Goal: Information Seeking & Learning: Learn about a topic

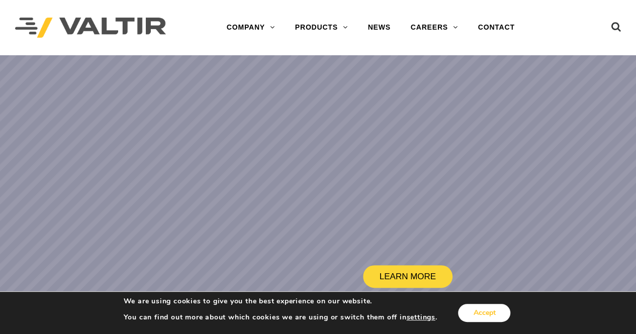
click at [476, 312] on button "Accept" at bounding box center [484, 313] width 52 height 18
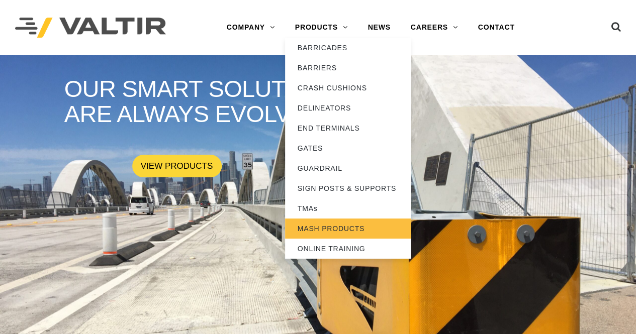
click at [312, 230] on link "MASH PRODUCTS" at bounding box center [348, 229] width 126 height 20
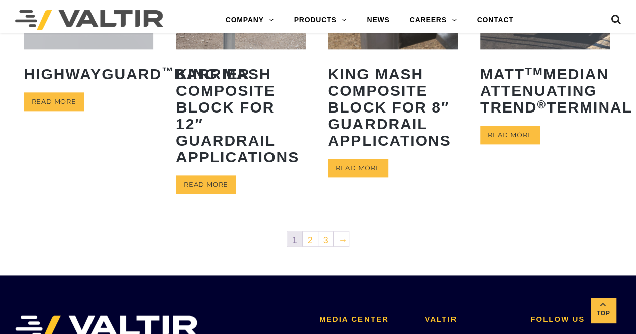
scroll to position [603, 0]
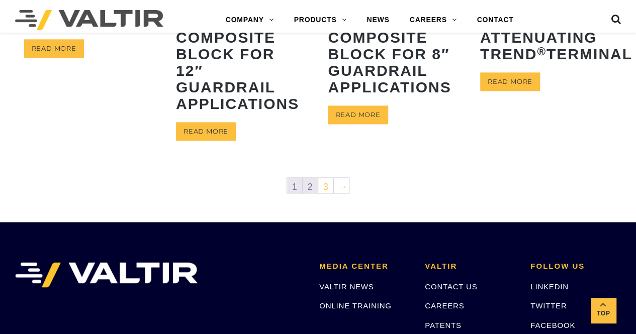
click at [309, 185] on link "2" at bounding box center [310, 185] width 15 height 15
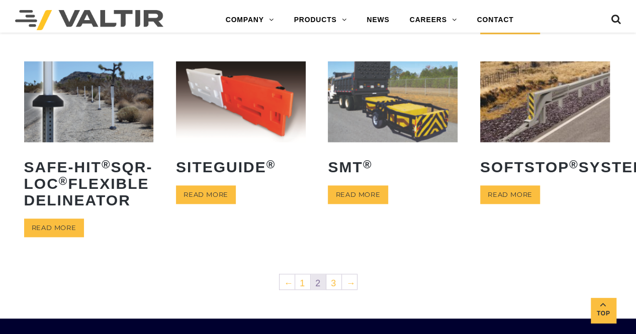
scroll to position [452, 0]
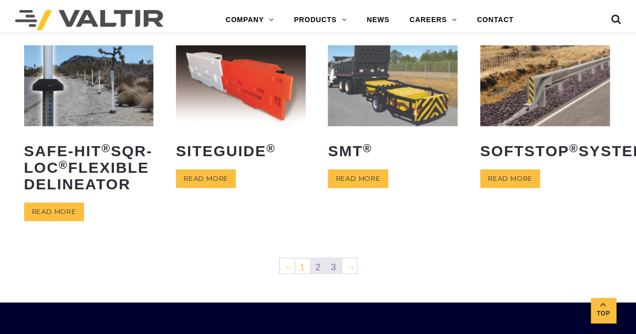
click at [332, 273] on link "3" at bounding box center [333, 265] width 15 height 15
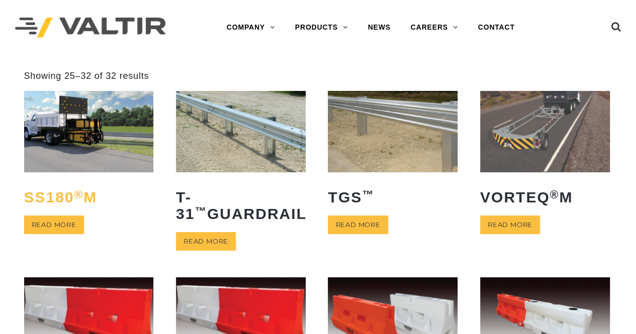
click at [59, 196] on h2 "SS180 ® M" at bounding box center [89, 197] width 130 height 32
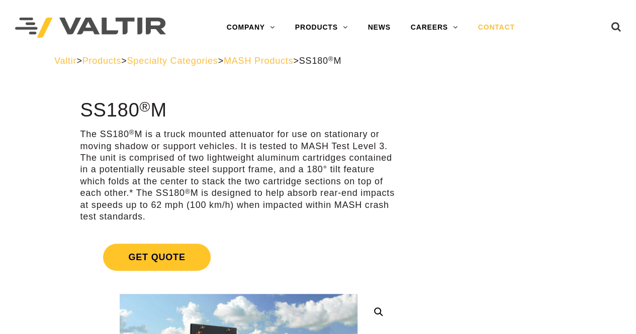
click at [498, 28] on link "CONTACT" at bounding box center [496, 28] width 57 height 20
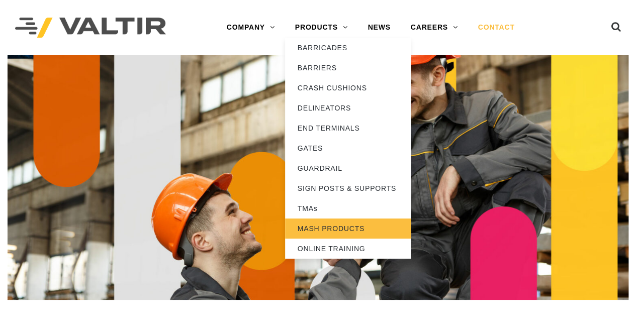
click at [311, 234] on link "MASH PRODUCTS" at bounding box center [348, 229] width 126 height 20
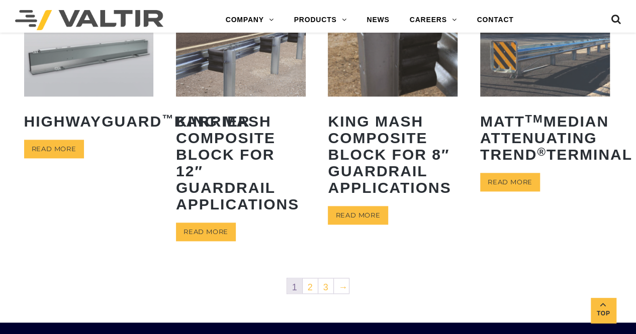
scroll to position [704, 0]
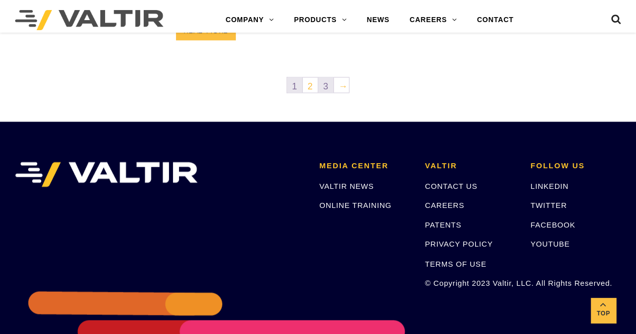
click at [327, 87] on link "3" at bounding box center [325, 84] width 15 height 15
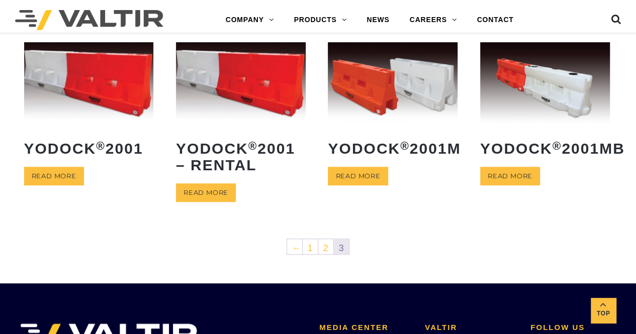
scroll to position [251, 0]
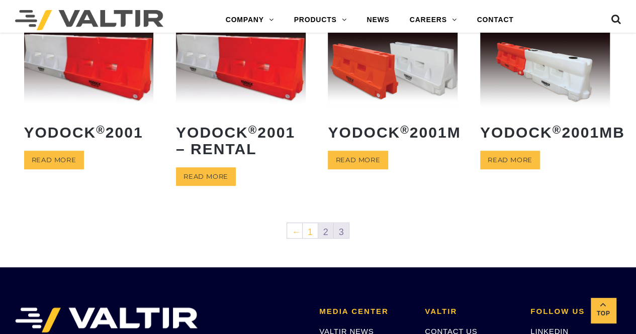
click at [325, 232] on link "2" at bounding box center [325, 230] width 15 height 15
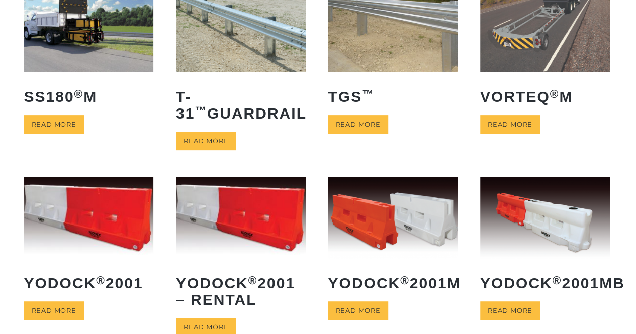
scroll to position [73, 0]
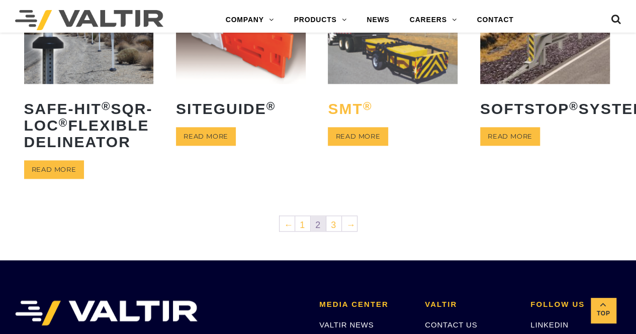
scroll to position [402, 0]
